Goal: Task Accomplishment & Management: Use online tool/utility

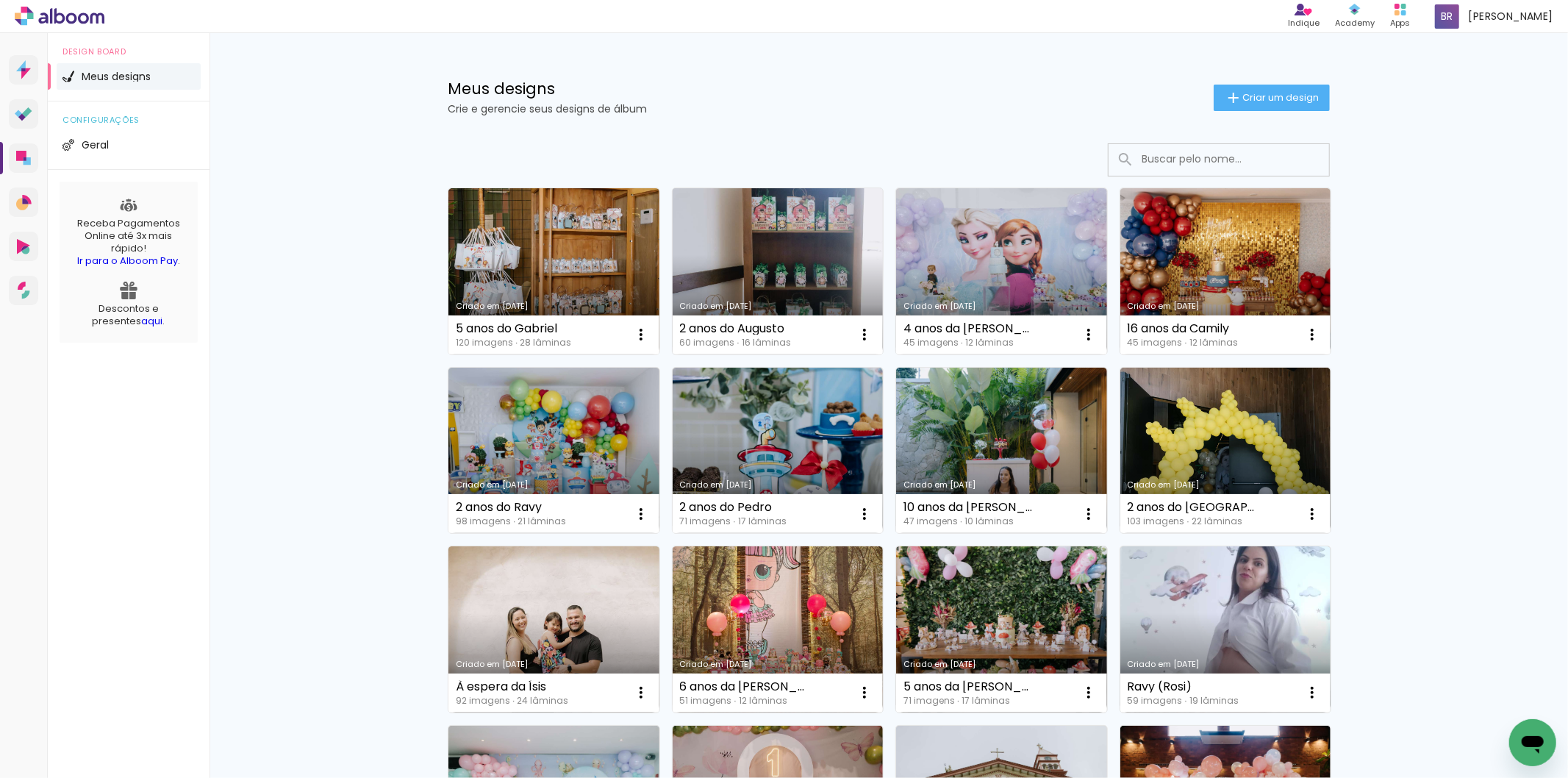
click at [769, 270] on link "Criado em [DATE]" at bounding box center [778, 271] width 211 height 166
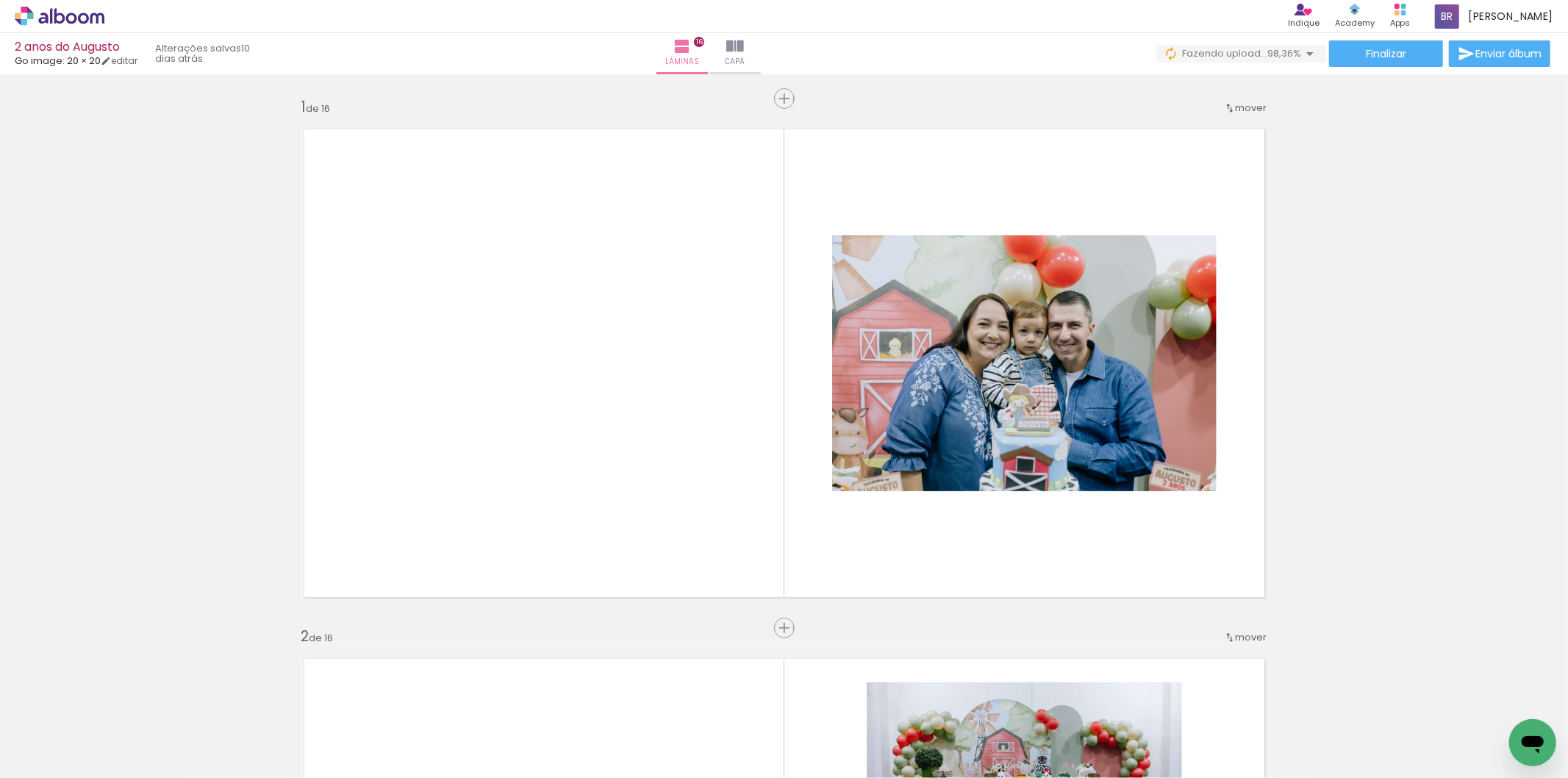
scroll to position [0, 3578]
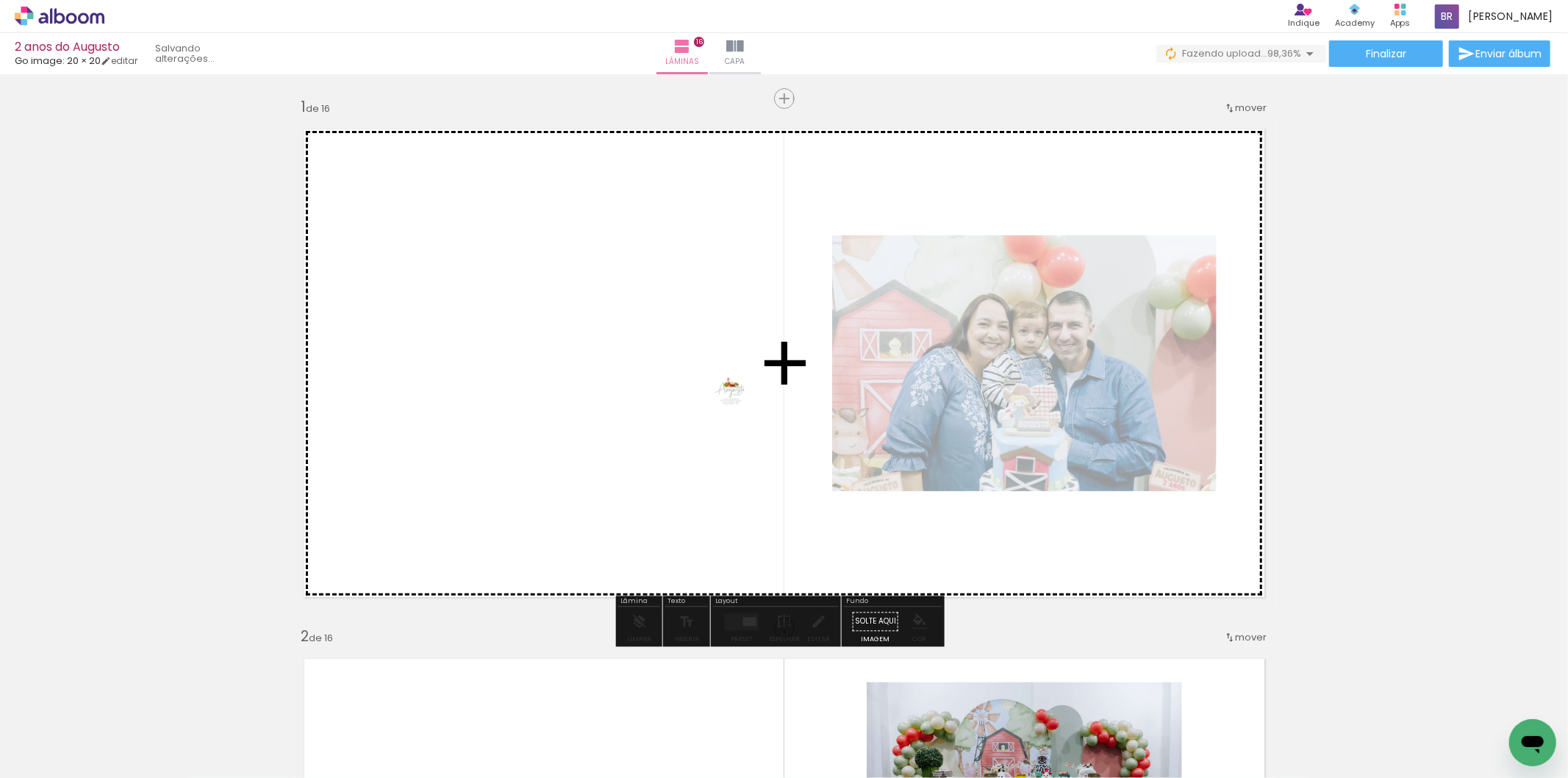
drag, startPoint x: 1497, startPoint y: 725, endPoint x: 669, endPoint y: 387, distance: 894.3
click at [669, 387] on quentale-workspace at bounding box center [784, 389] width 1568 height 778
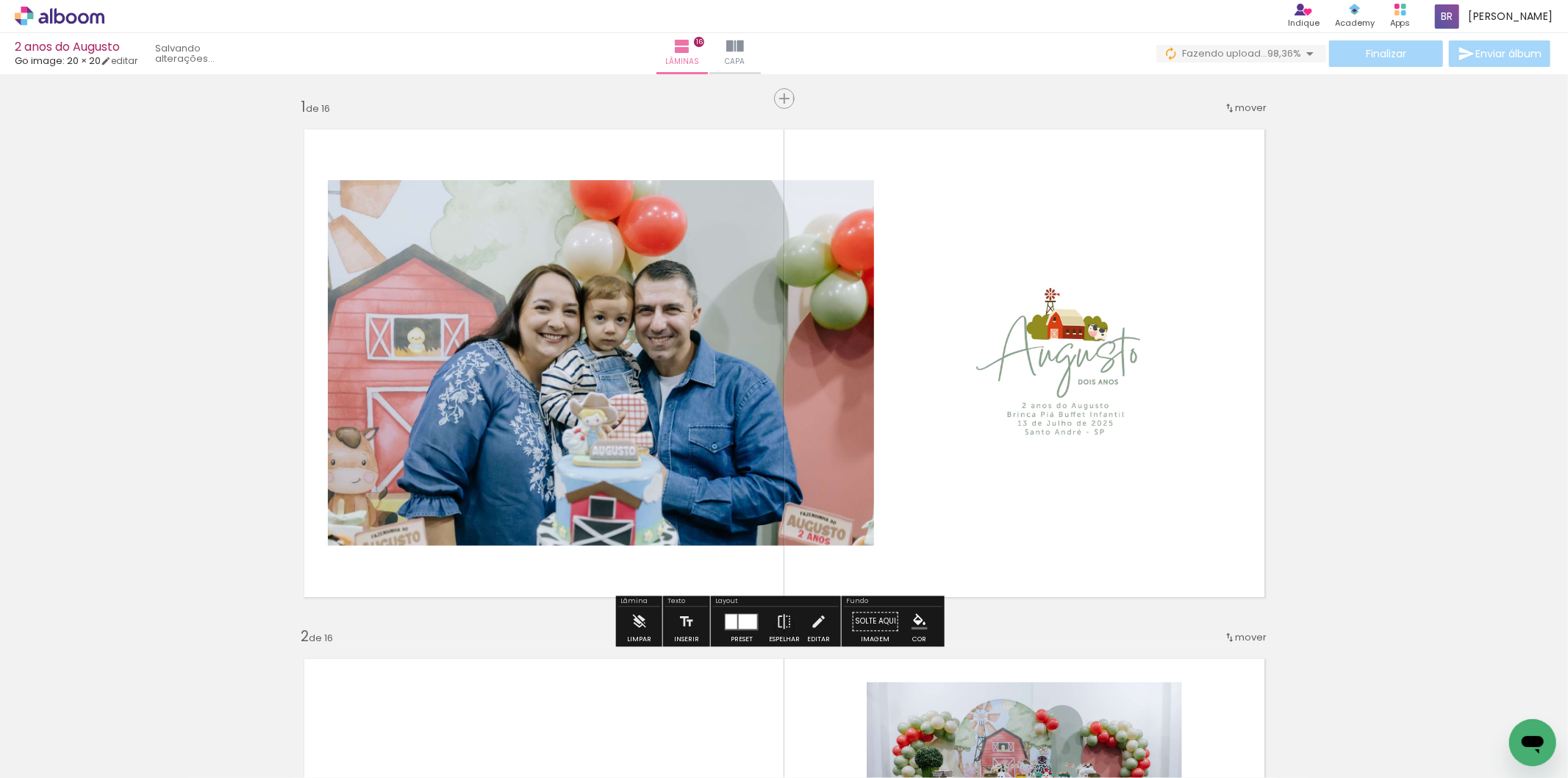
click at [744, 625] on div at bounding box center [747, 621] width 19 height 15
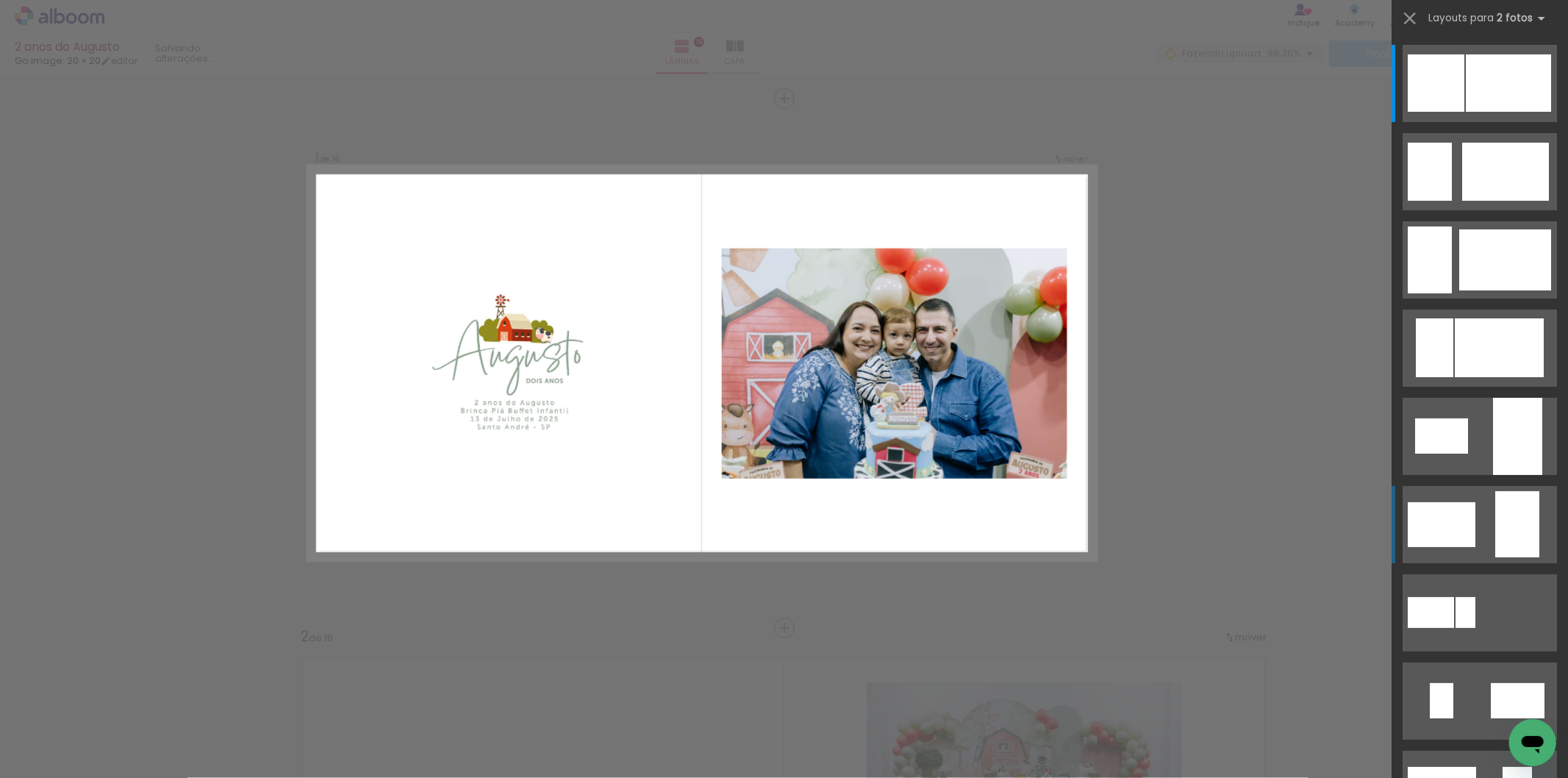
click at [1515, 523] on div at bounding box center [1517, 525] width 44 height 67
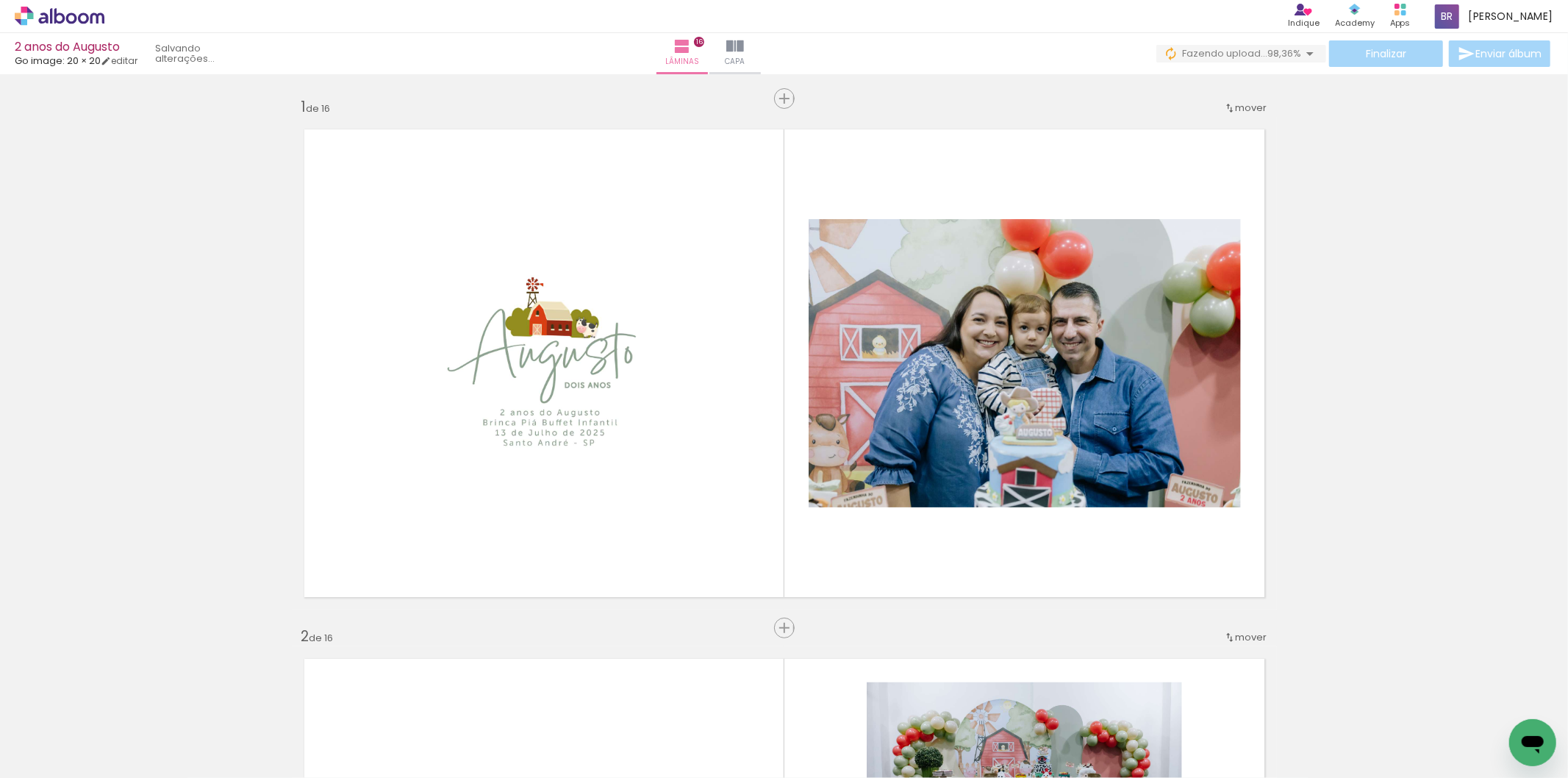
scroll to position [0, 3578]
click at [1377, 52] on span "Finalizar" at bounding box center [1386, 54] width 41 height 11
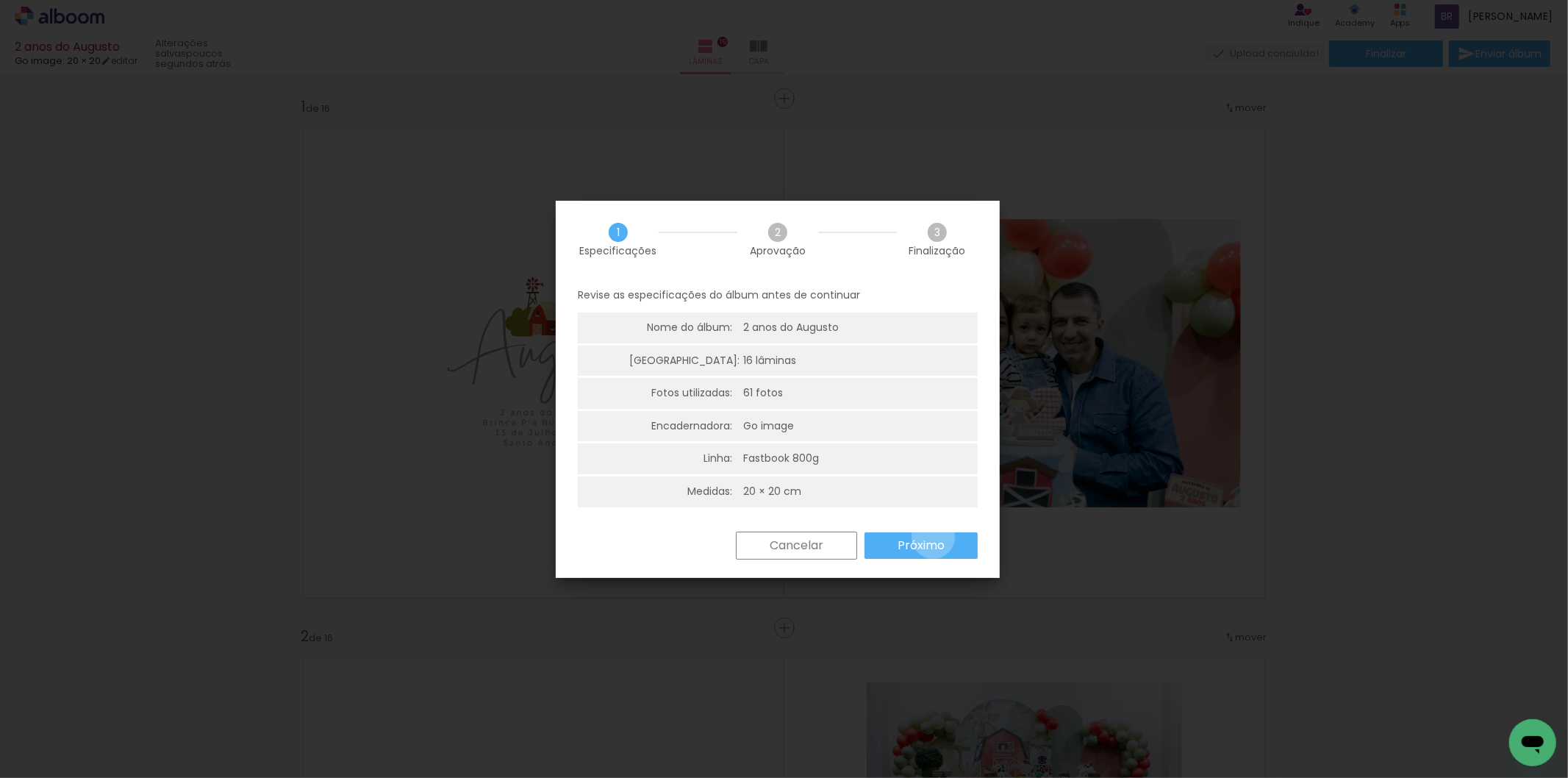
click at [0, 0] on slot "Próximo" at bounding box center [0, 0] width 0 height 0
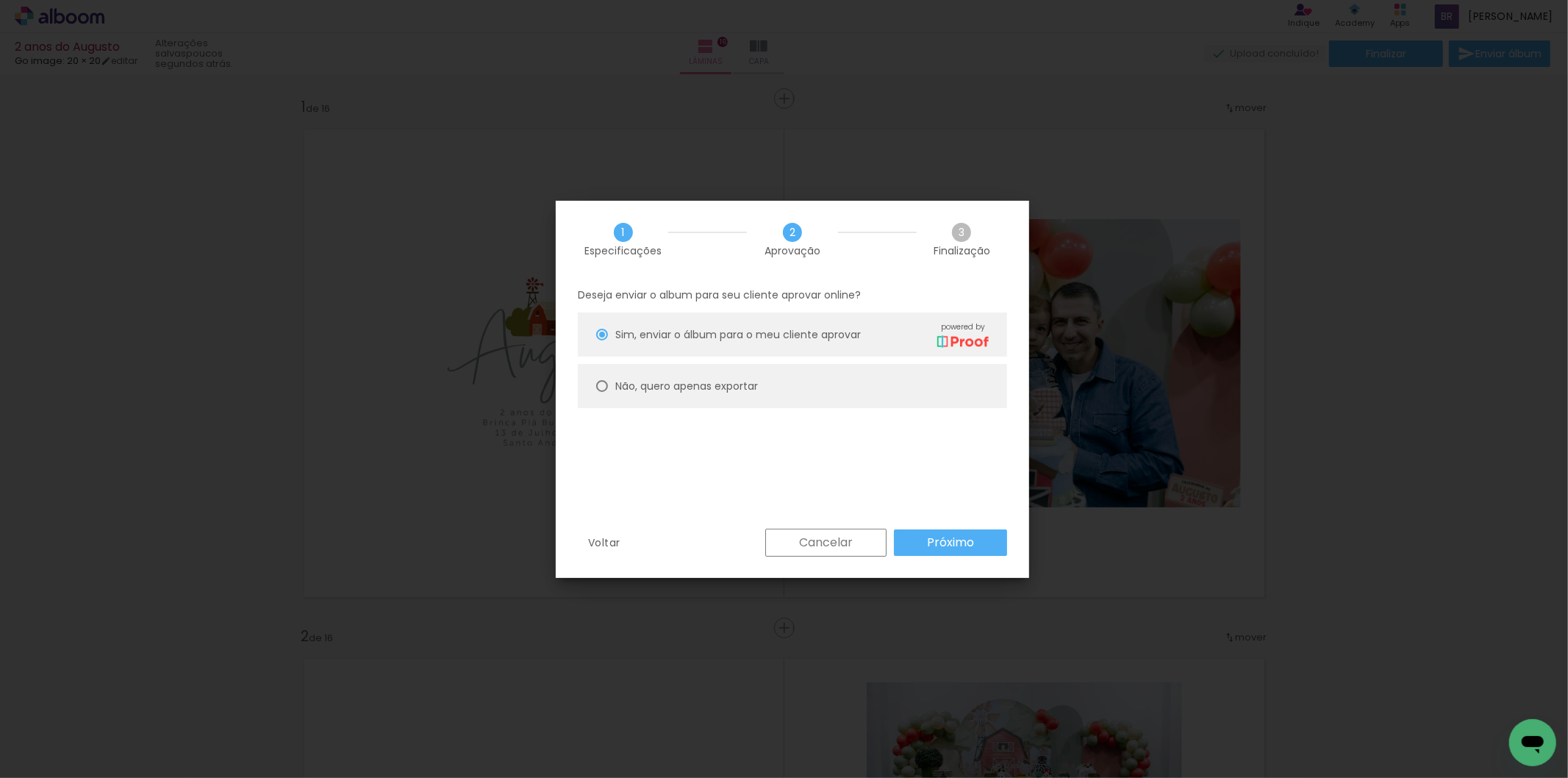
click at [0, 0] on slot "Não, quero apenas exportar" at bounding box center [0, 0] width 0 height 0
type paper-radio-button "on"
click at [937, 555] on paper-button "Próximo" at bounding box center [950, 542] width 113 height 27
type input "Alta, 300 DPI"
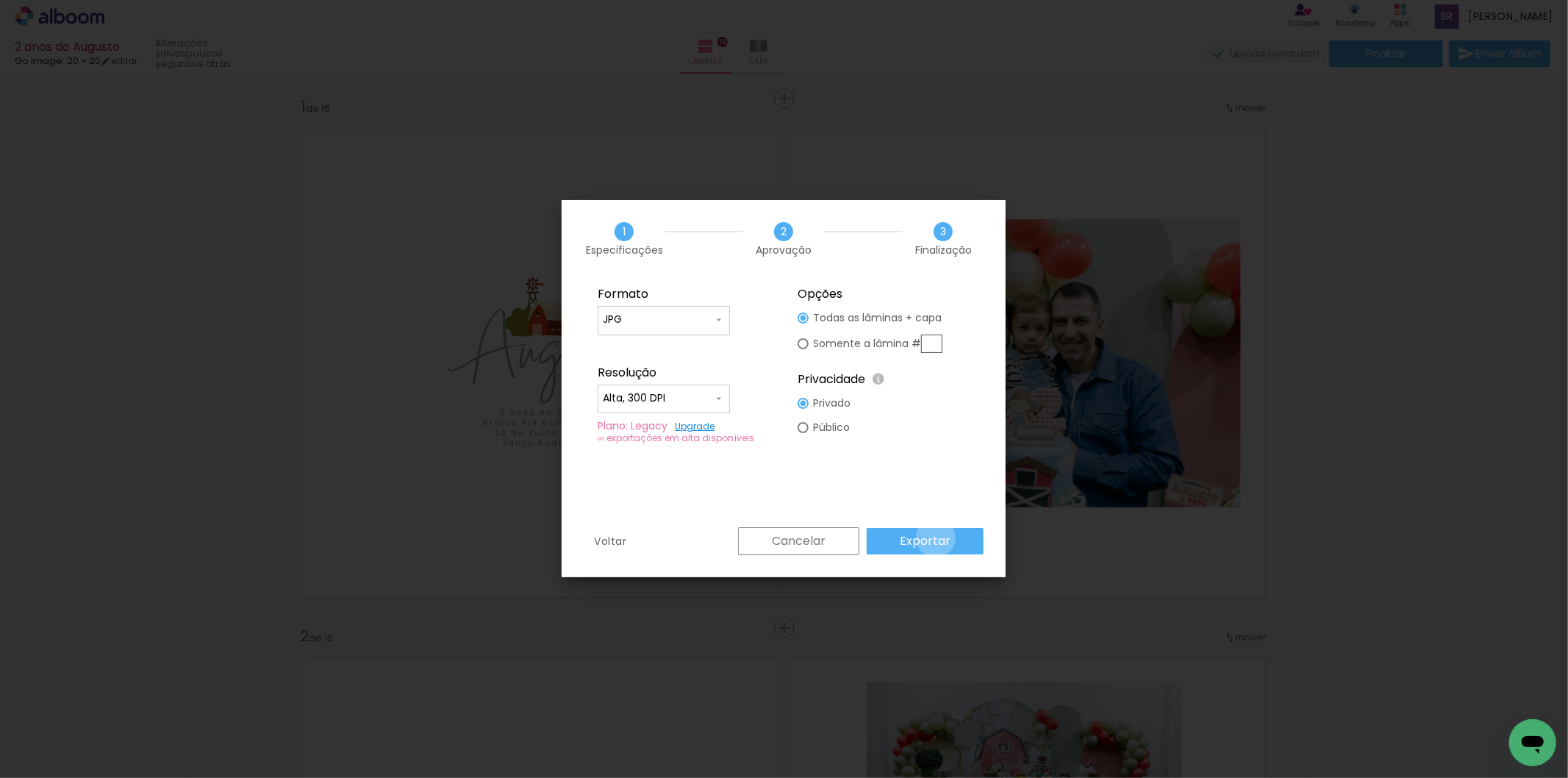
click at [0, 0] on slot "Exportar" at bounding box center [0, 0] width 0 height 0
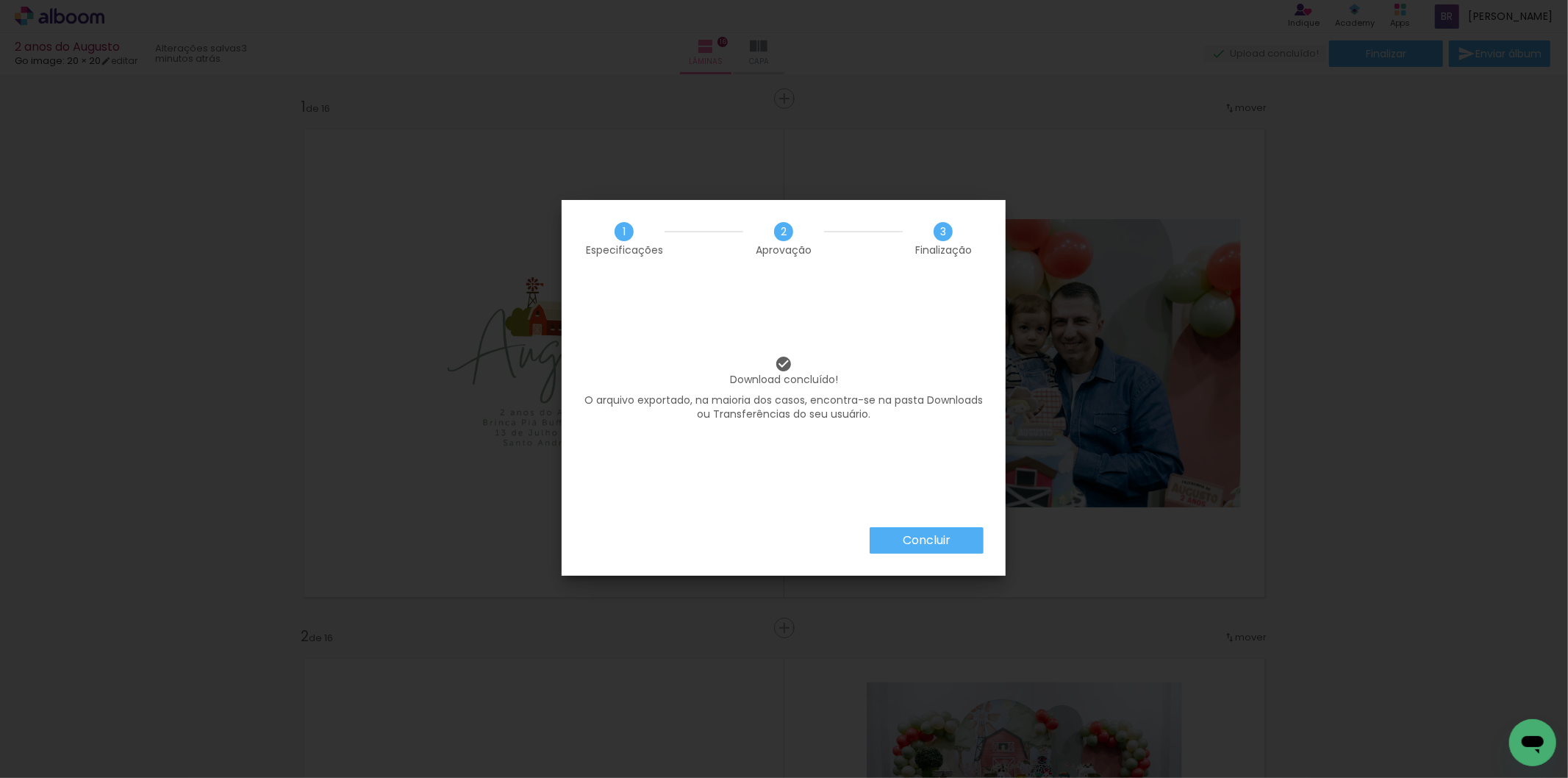
scroll to position [0, 3578]
click at [0, 0] on slot "Concluir" at bounding box center [0, 0] width 0 height 0
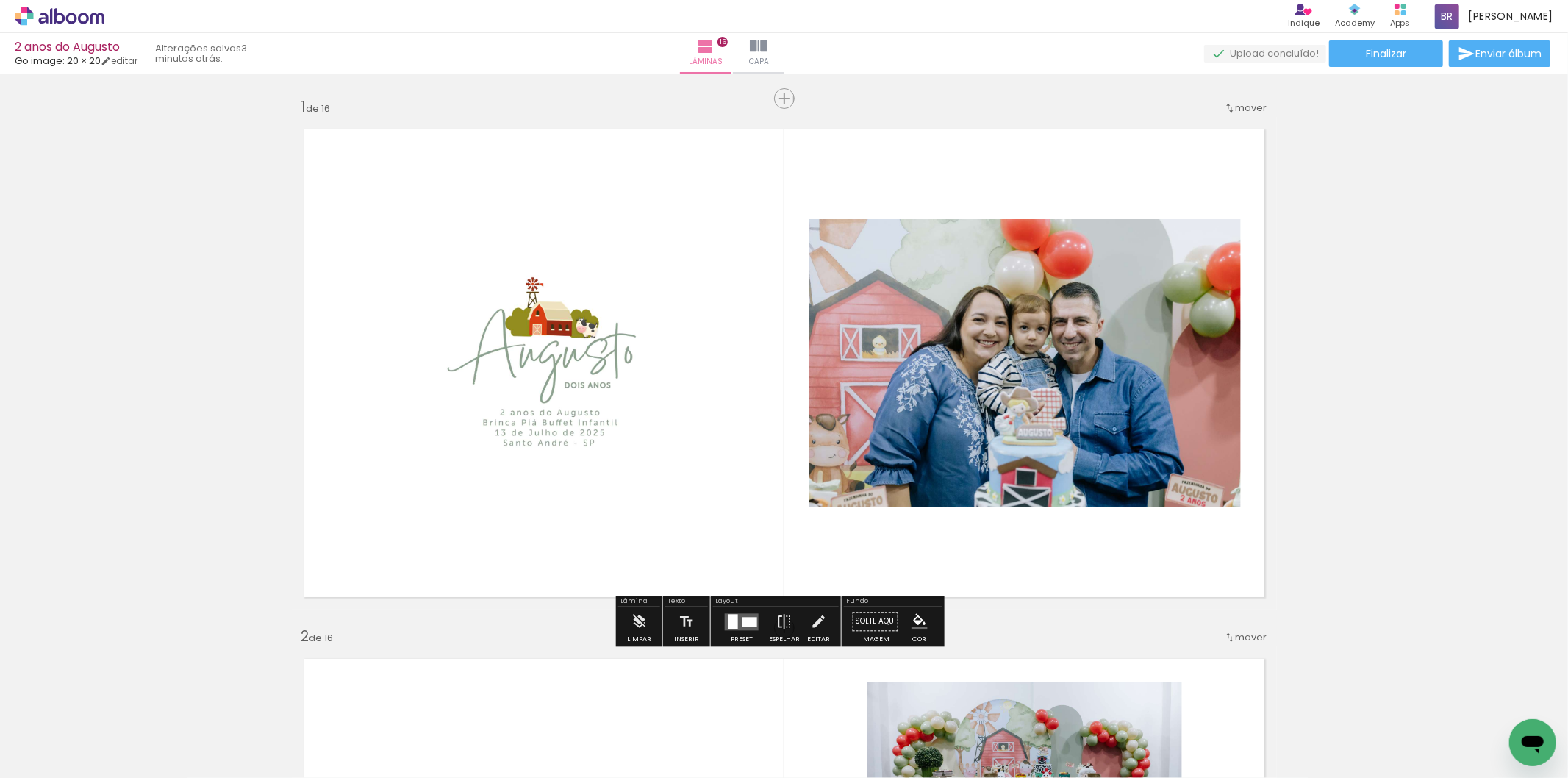
scroll to position [0, 3578]
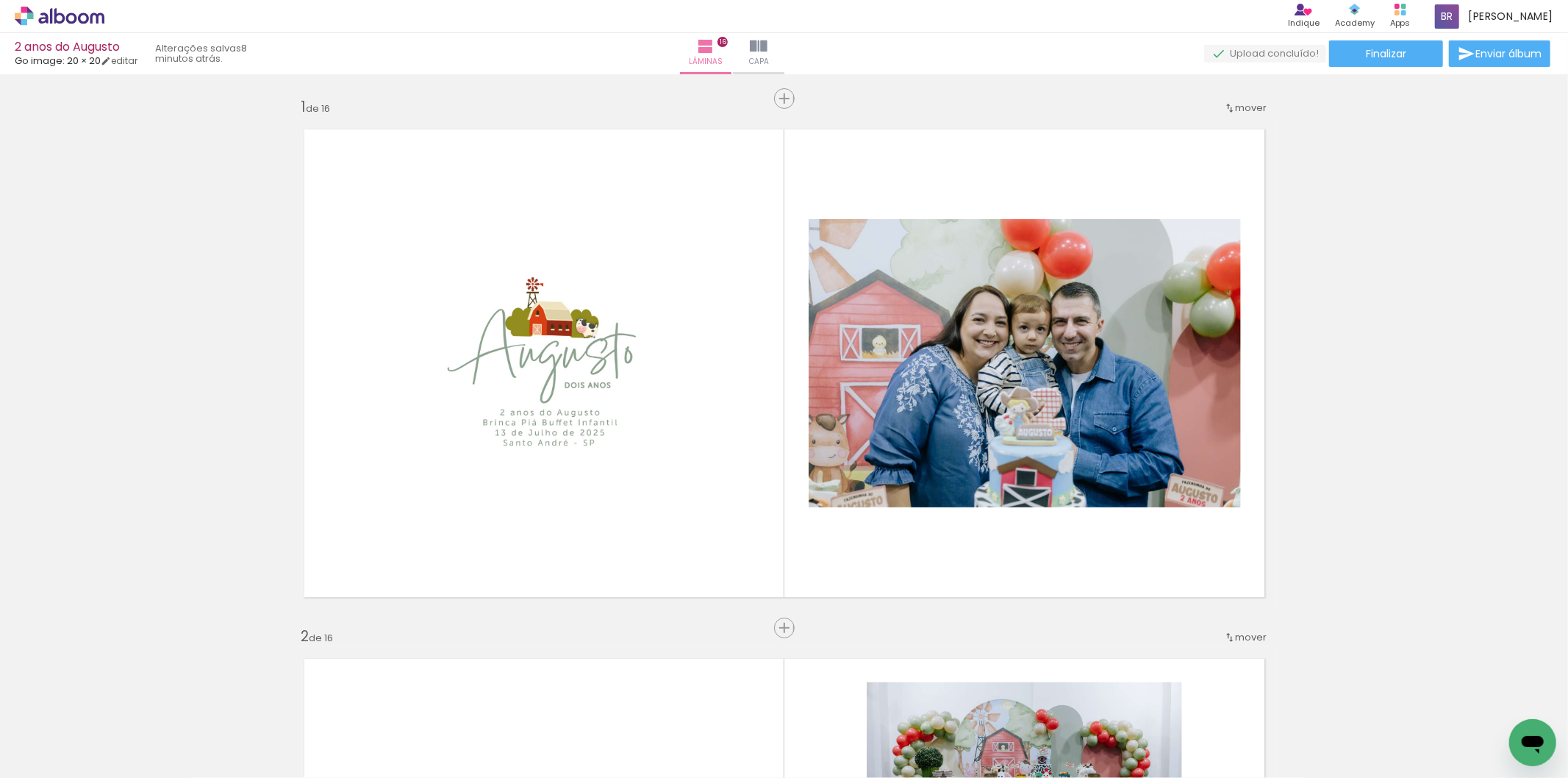
scroll to position [0, 3578]
click at [32, 20] on icon at bounding box center [59, 16] width 90 height 19
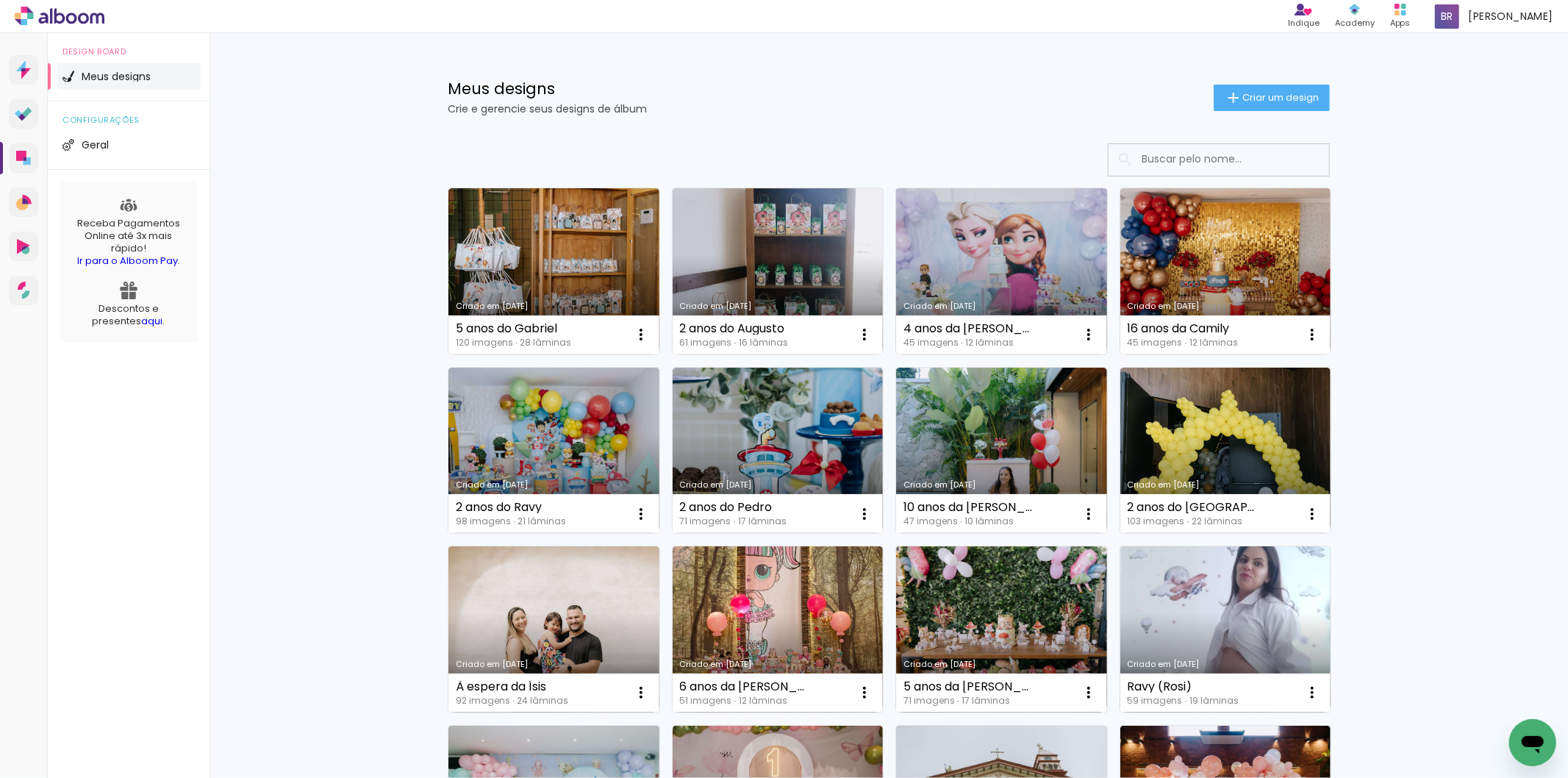
click at [976, 269] on link "Criado em [DATE]" at bounding box center [1002, 271] width 211 height 166
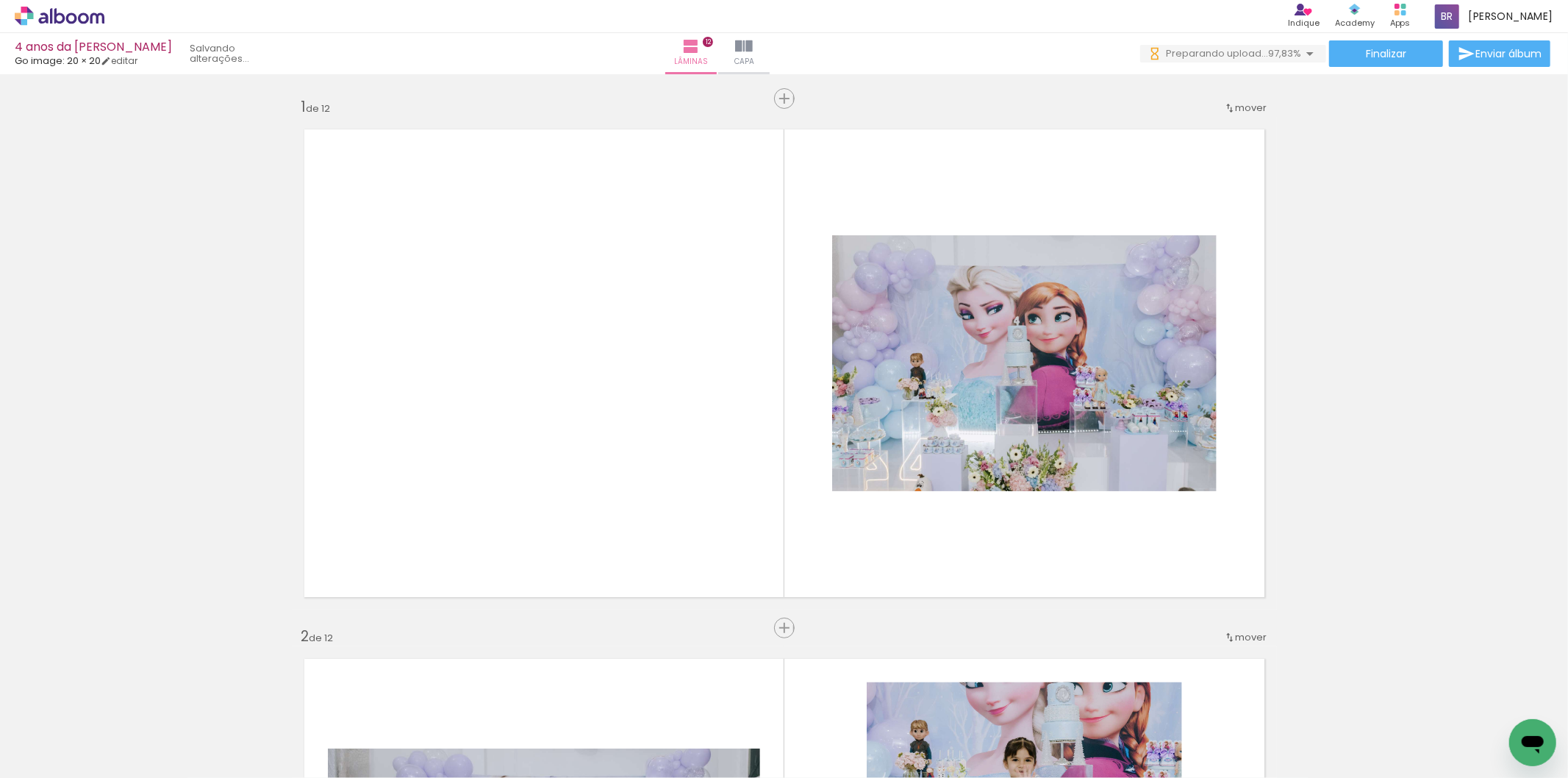
scroll to position [0, 2344]
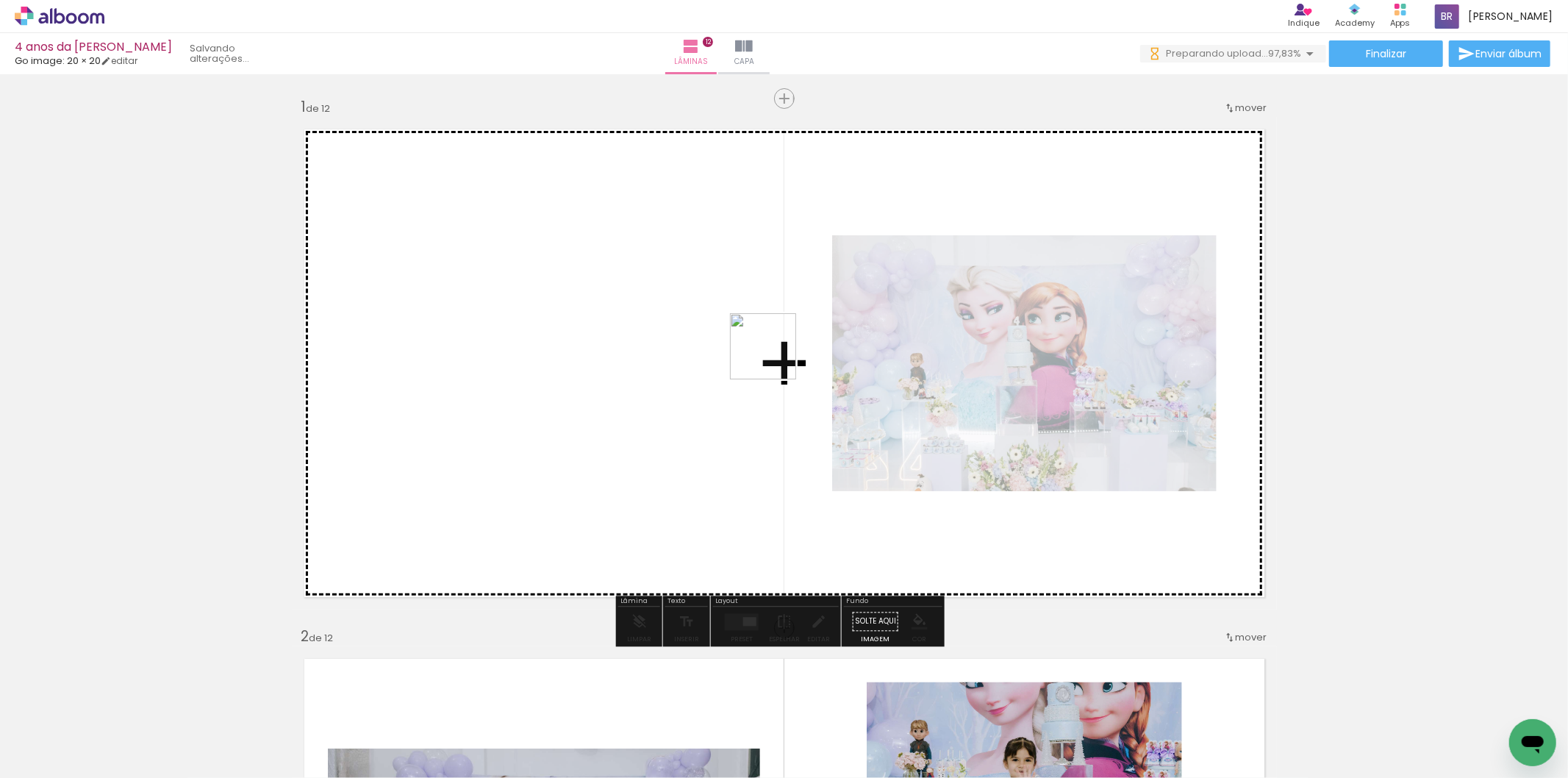
drag, startPoint x: 1508, startPoint y: 711, endPoint x: 734, endPoint y: 337, distance: 859.6
click at [734, 337] on quentale-workspace at bounding box center [784, 389] width 1568 height 778
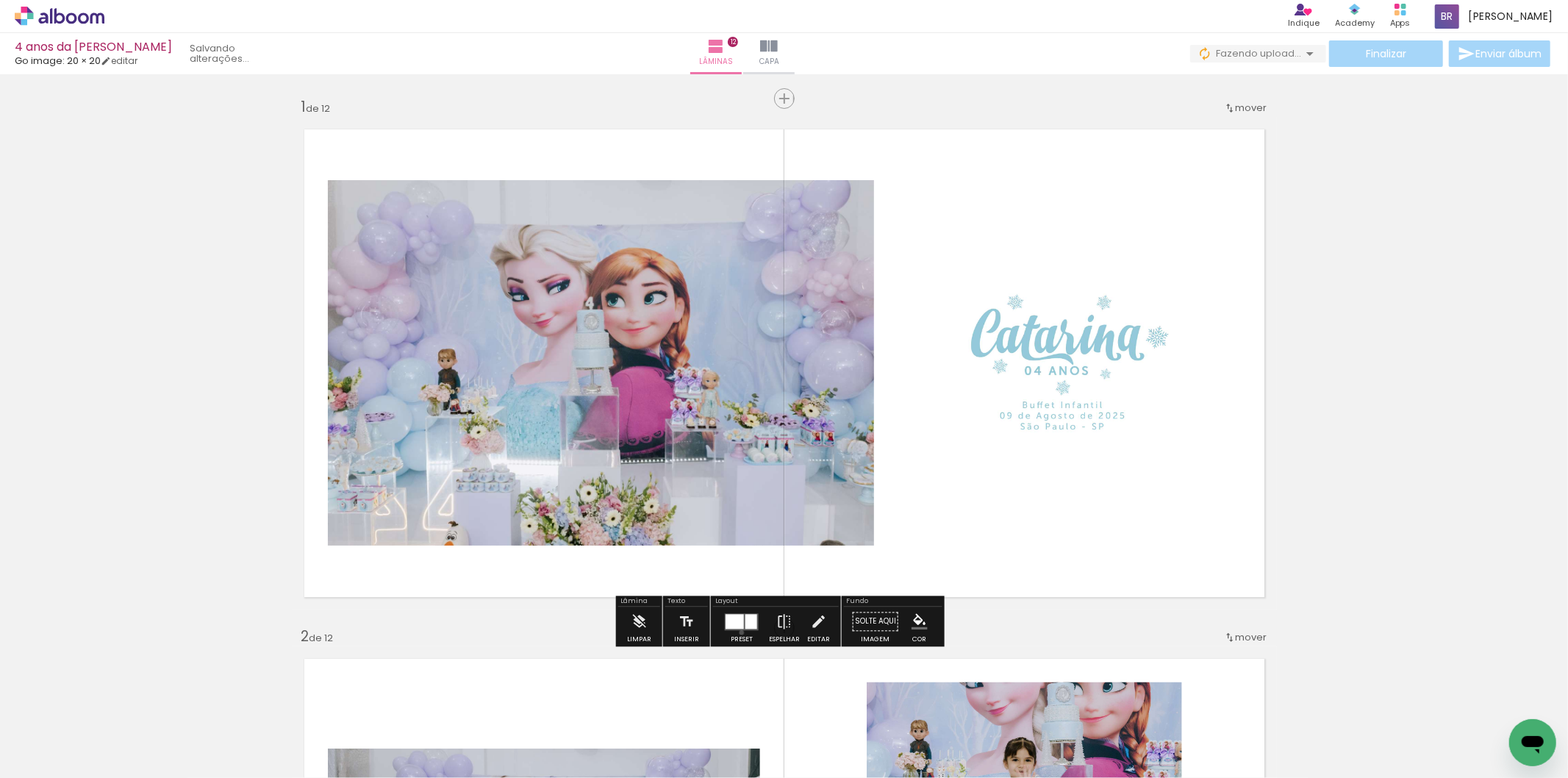
click at [738, 633] on div at bounding box center [741, 621] width 40 height 29
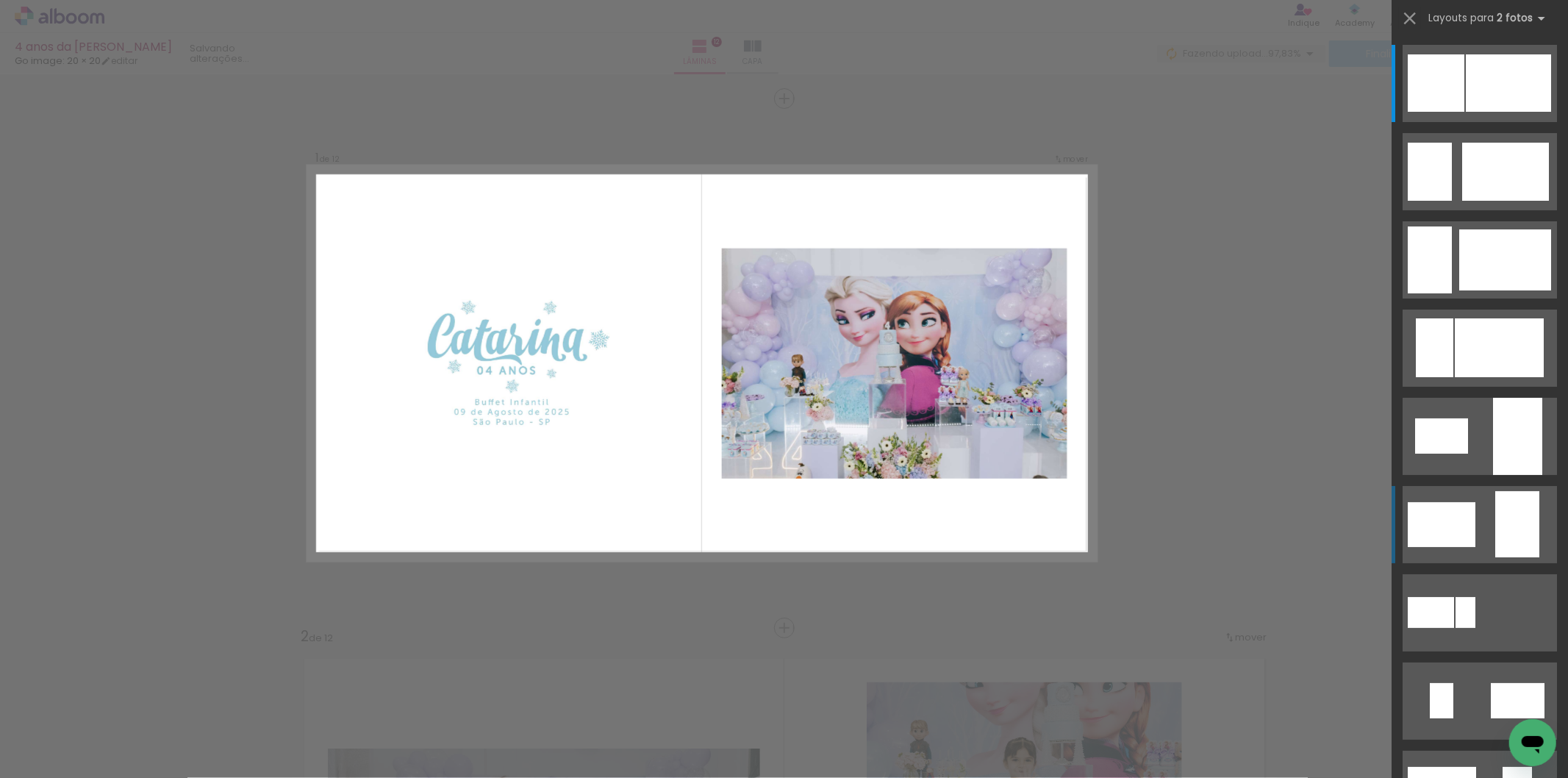
click at [1502, 528] on div at bounding box center [1517, 525] width 44 height 67
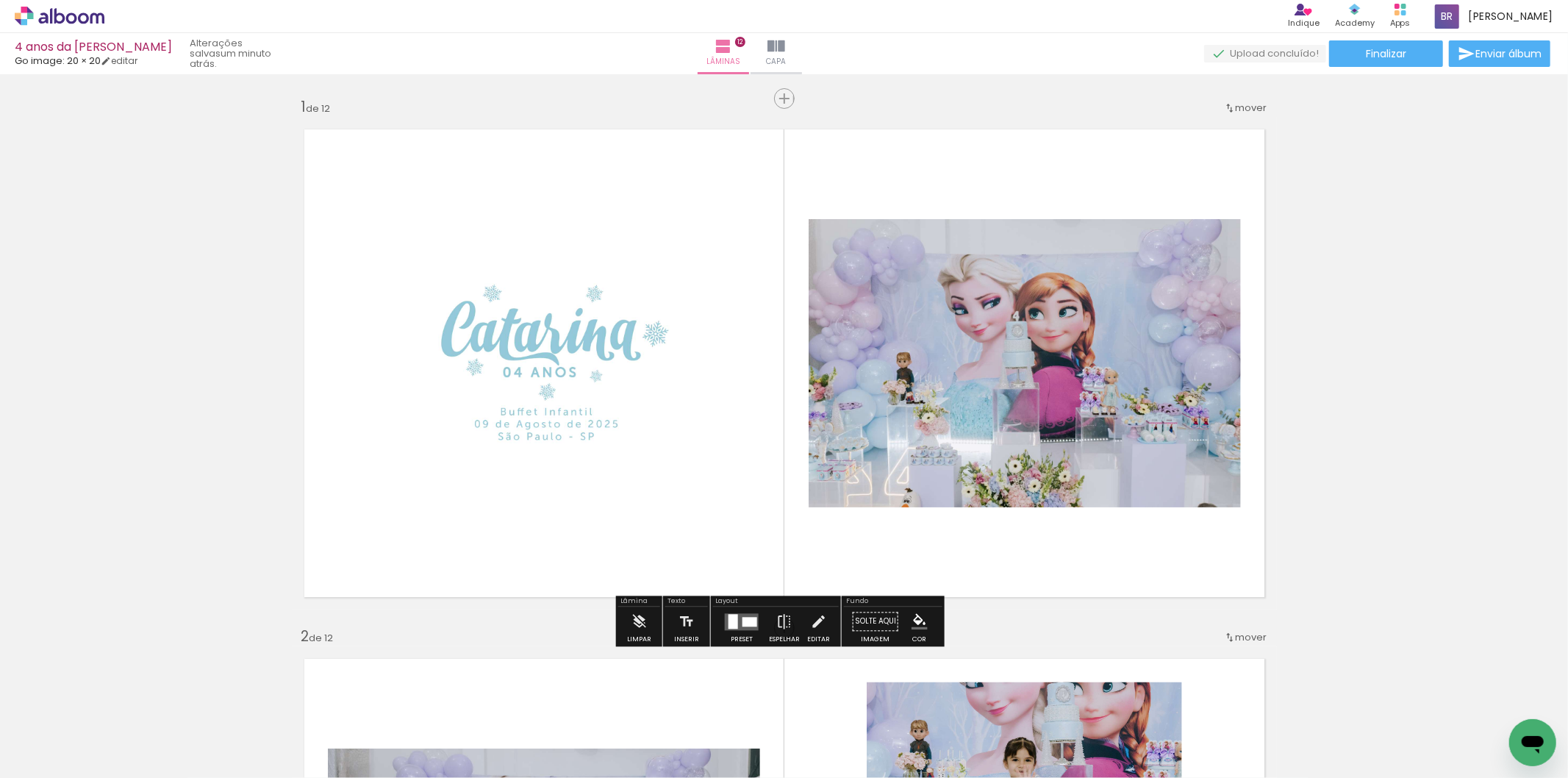
click at [535, 421] on quentale-photo at bounding box center [543, 363] width 280 height 421
click at [1501, 729] on div at bounding box center [1509, 728] width 73 height 73
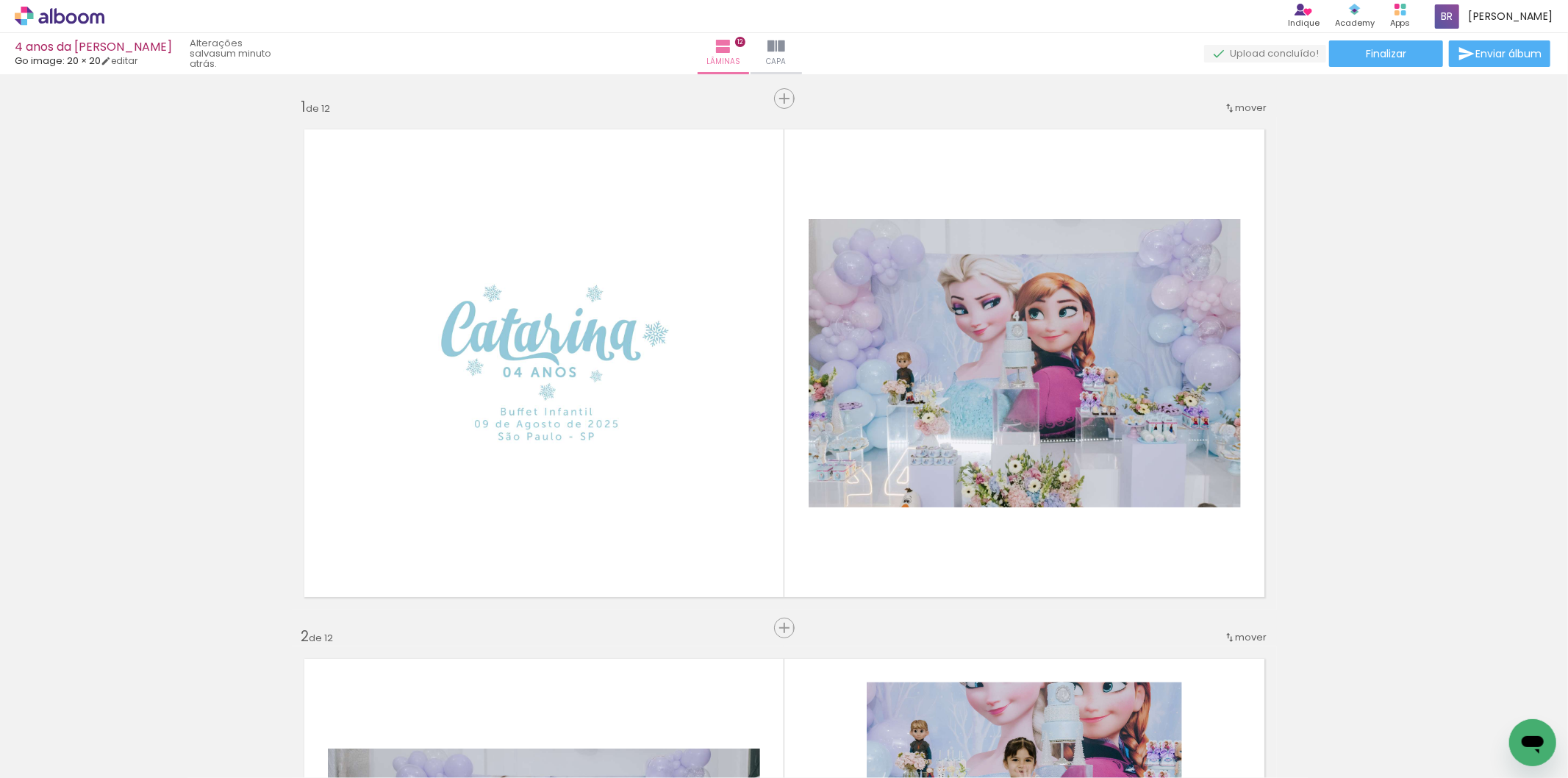
click at [1473, 702] on iron-icon at bounding box center [1476, 698] width 15 height 15
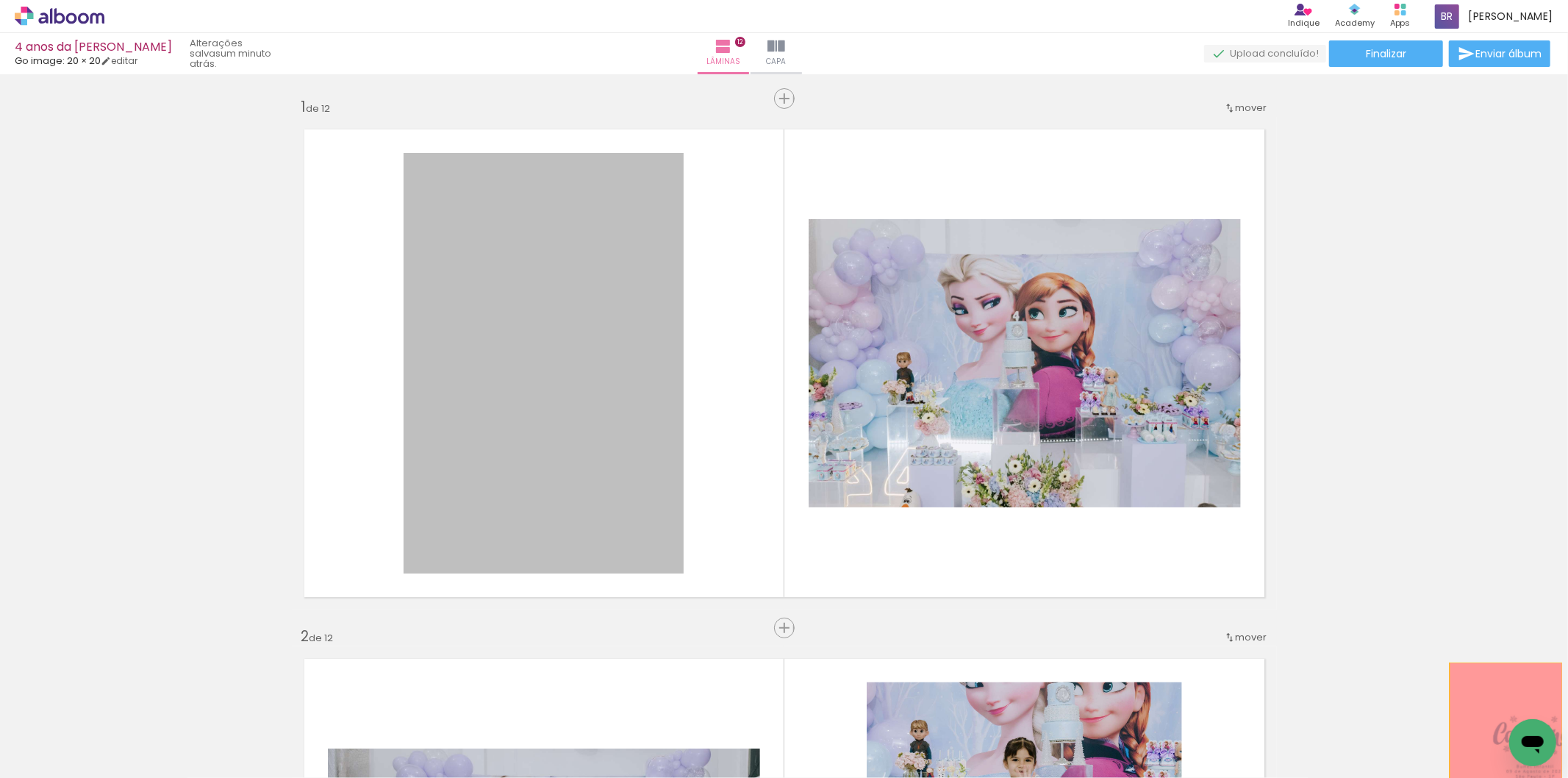
drag, startPoint x: 546, startPoint y: 344, endPoint x: 1500, endPoint y: 747, distance: 1035.6
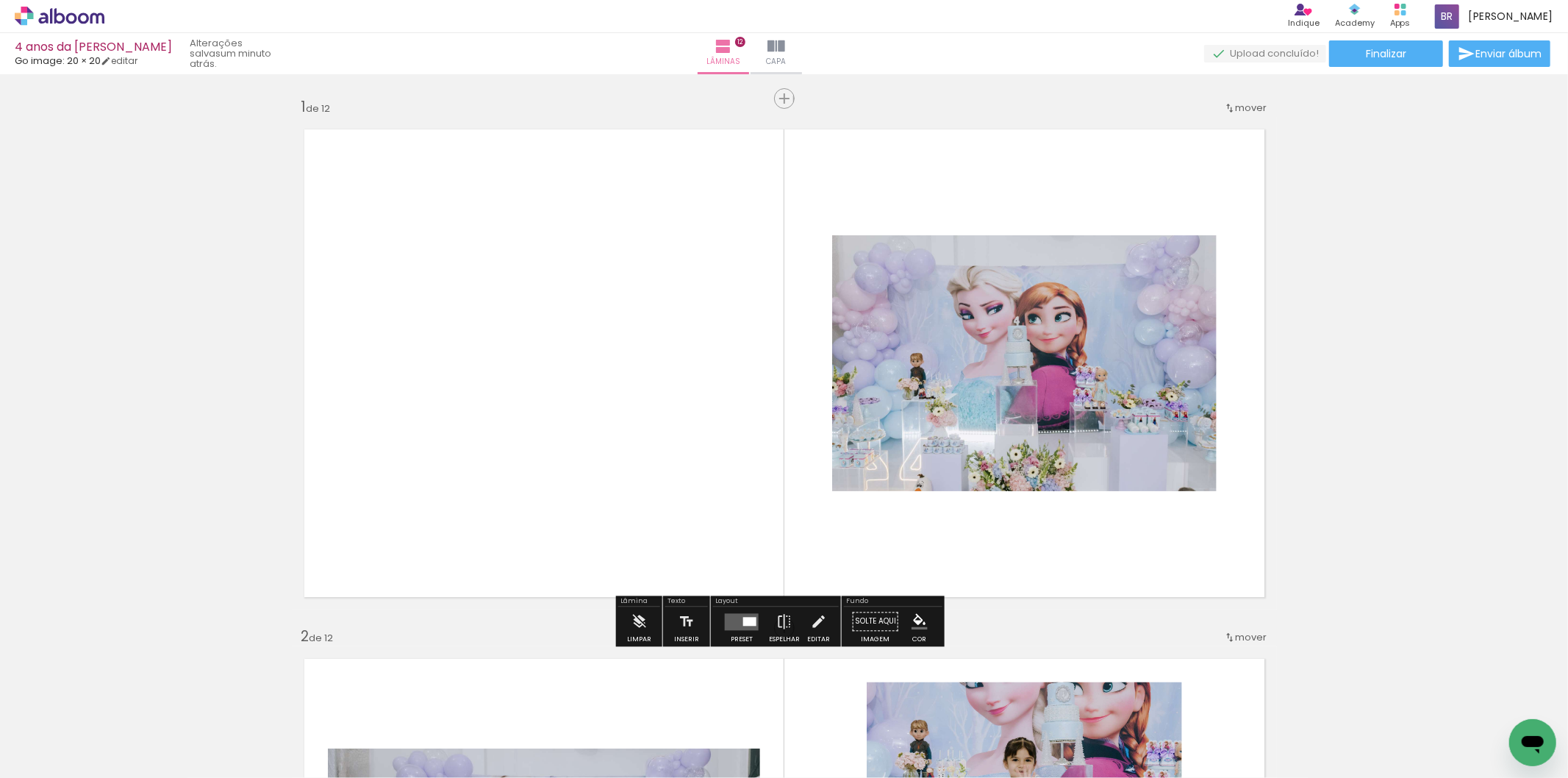
click at [1479, 707] on iron-icon at bounding box center [1476, 698] width 15 height 15
